Goal: Task Accomplishment & Management: Use online tool/utility

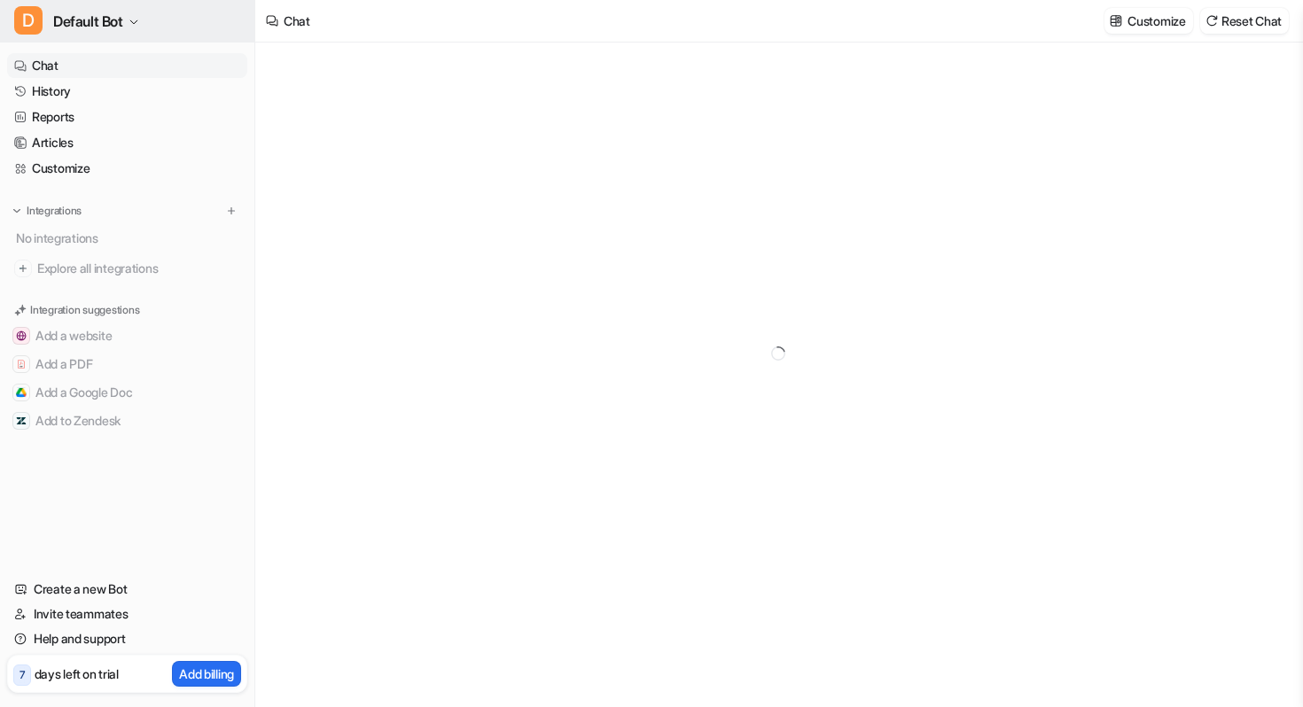
click at [121, 24] on span "Default Bot" at bounding box center [88, 21] width 70 height 25
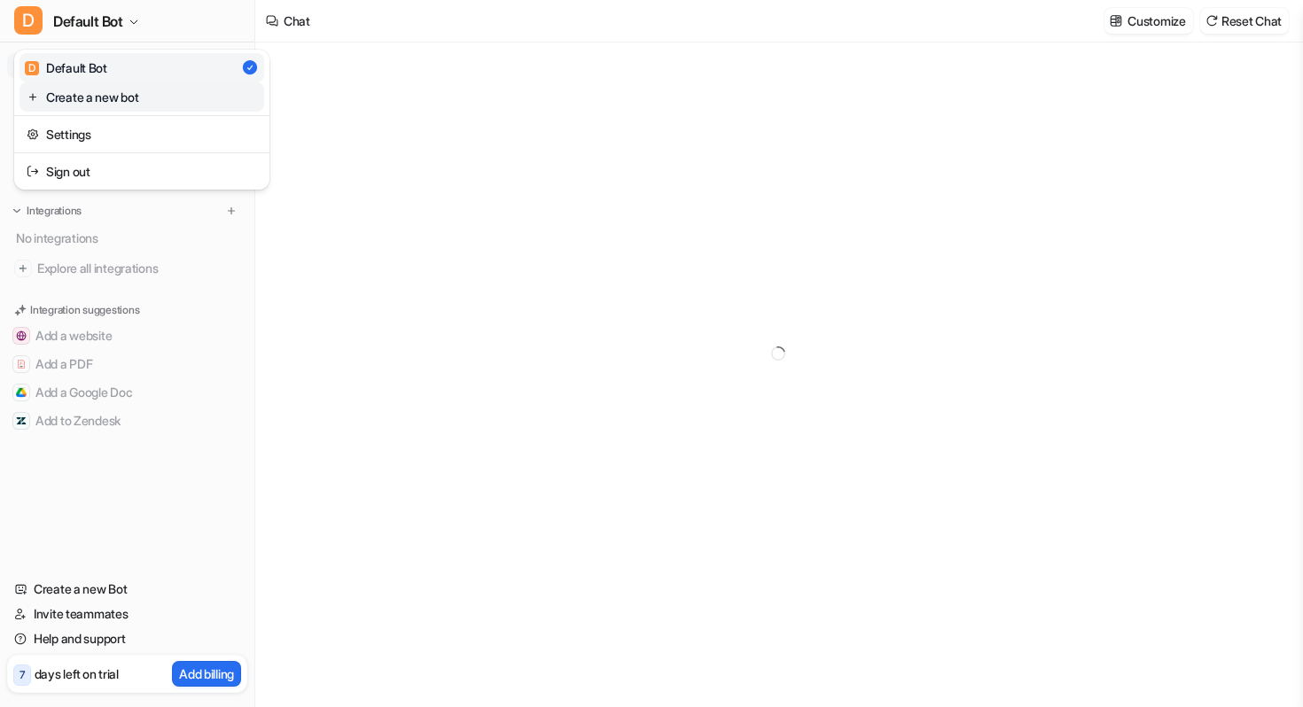
click at [112, 100] on link "Create a new bot" at bounding box center [141, 96] width 245 height 29
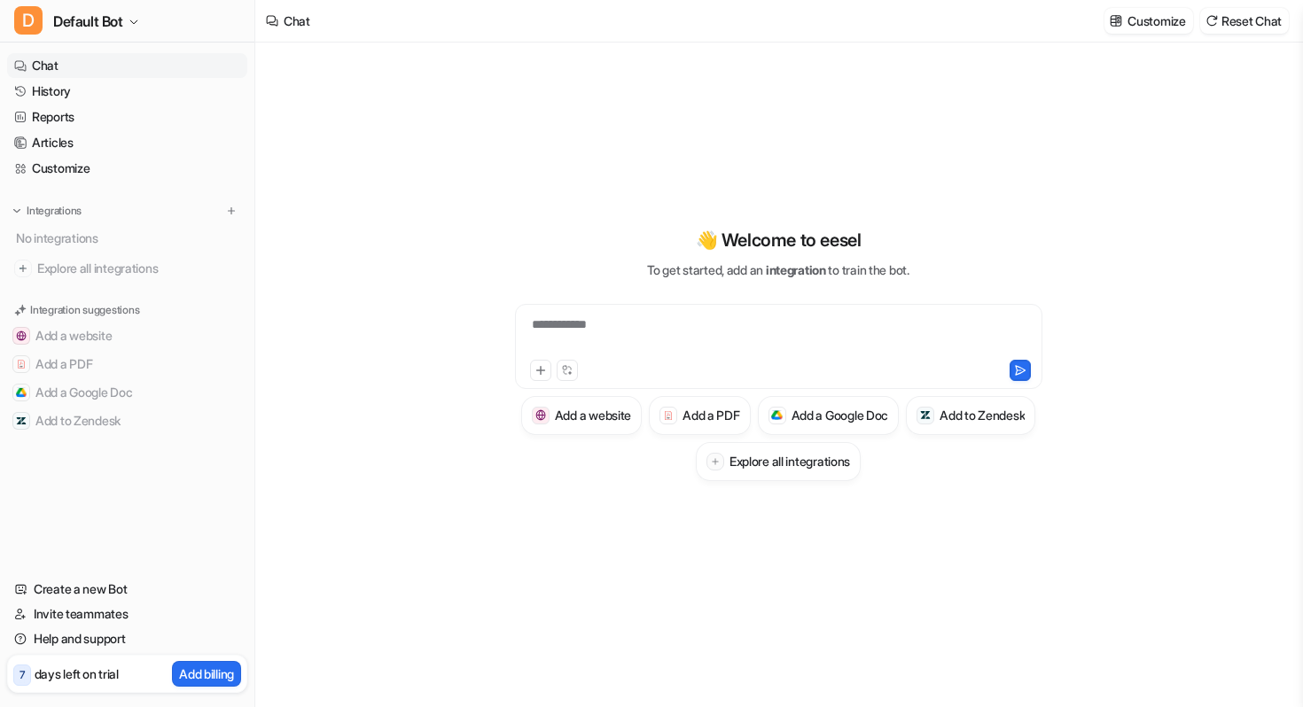
type textarea "**********"
